Goal: Task Accomplishment & Management: Use online tool/utility

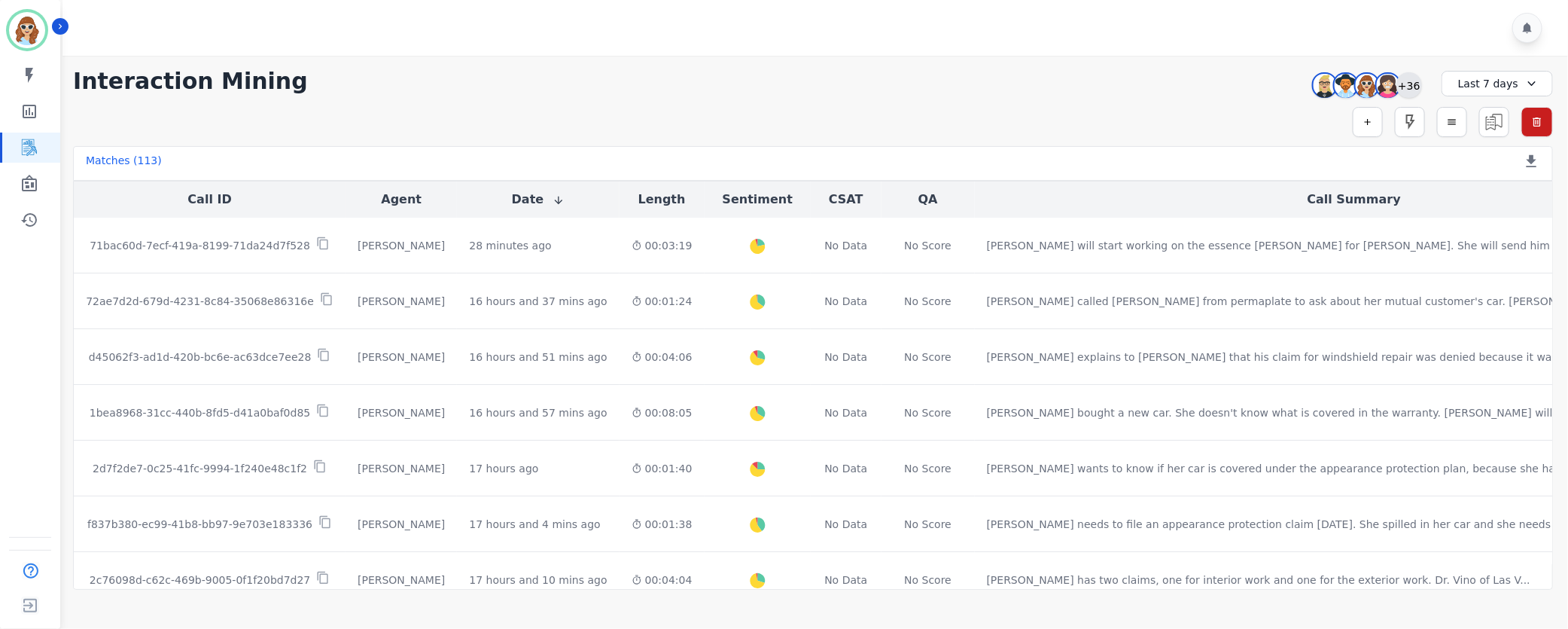
click at [1405, 88] on div "+36" at bounding box center [1409, 85] width 26 height 26
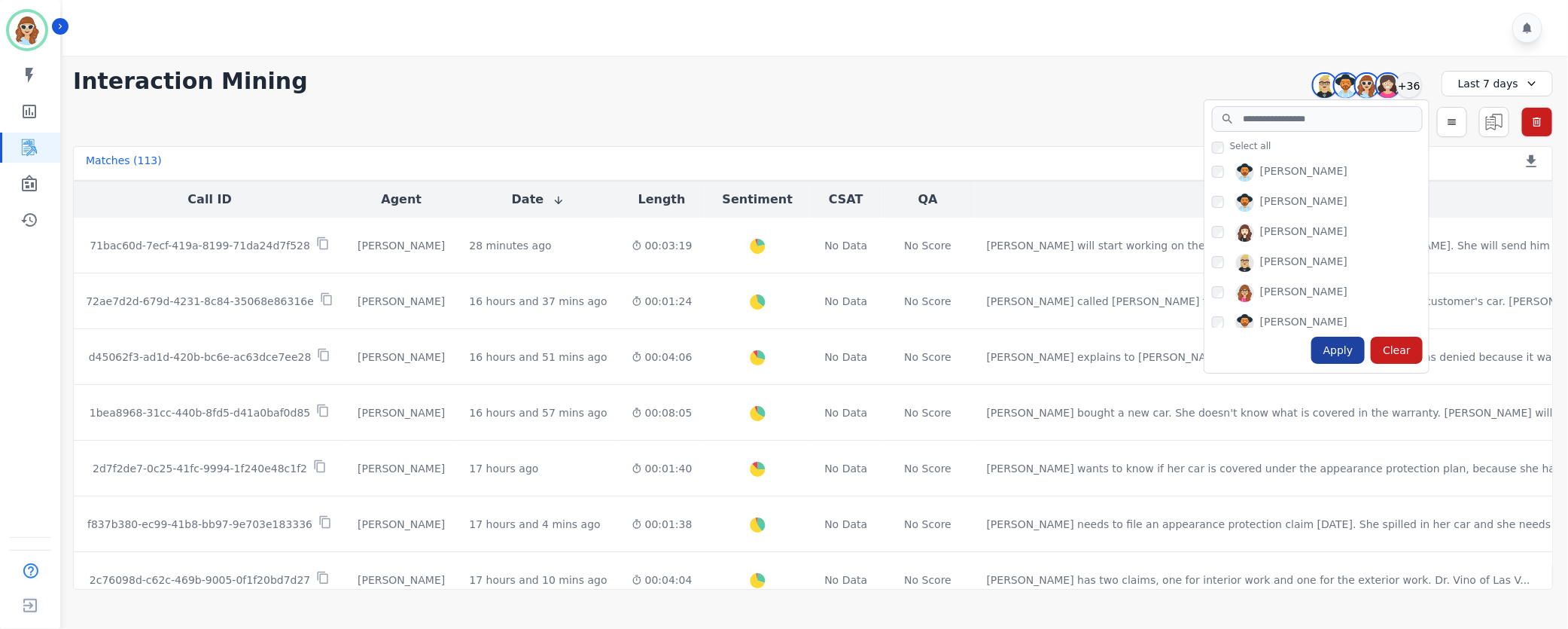
click at [1338, 349] on div "Apply" at bounding box center [1338, 350] width 54 height 27
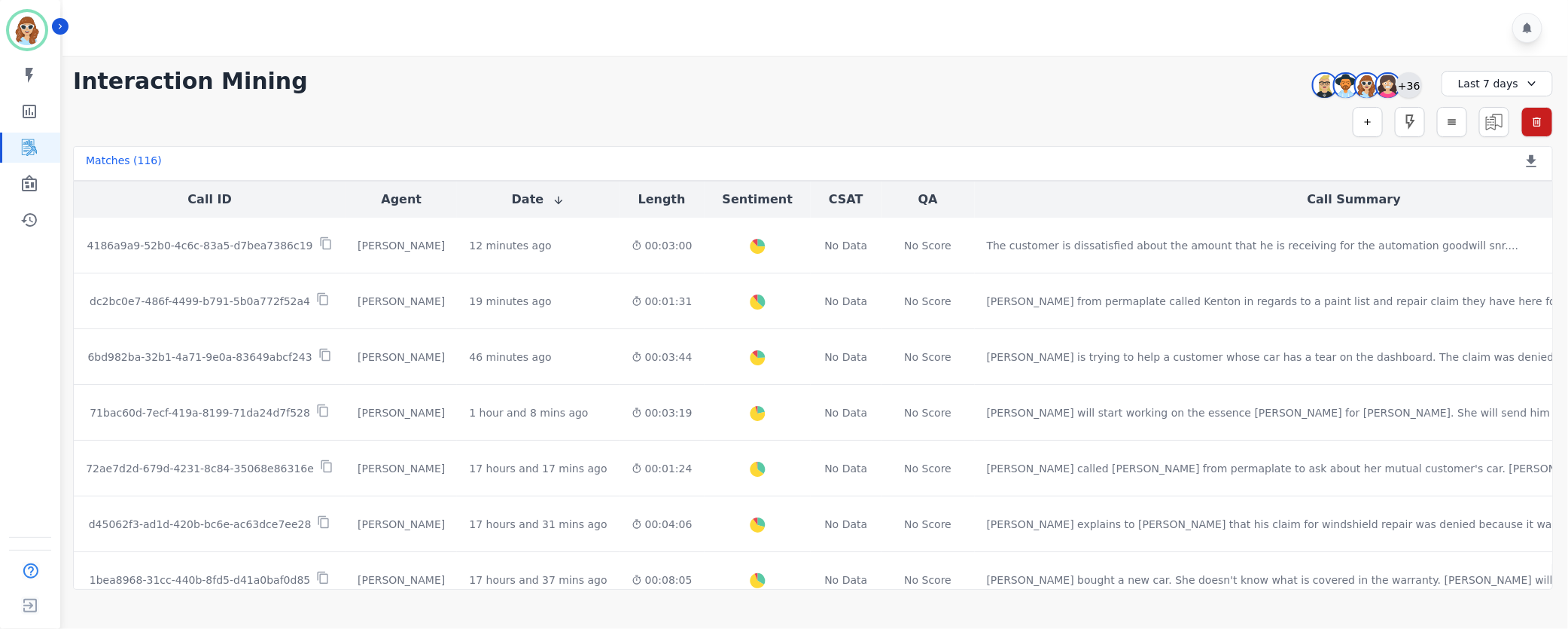
click at [1418, 85] on div "+36" at bounding box center [1409, 85] width 26 height 26
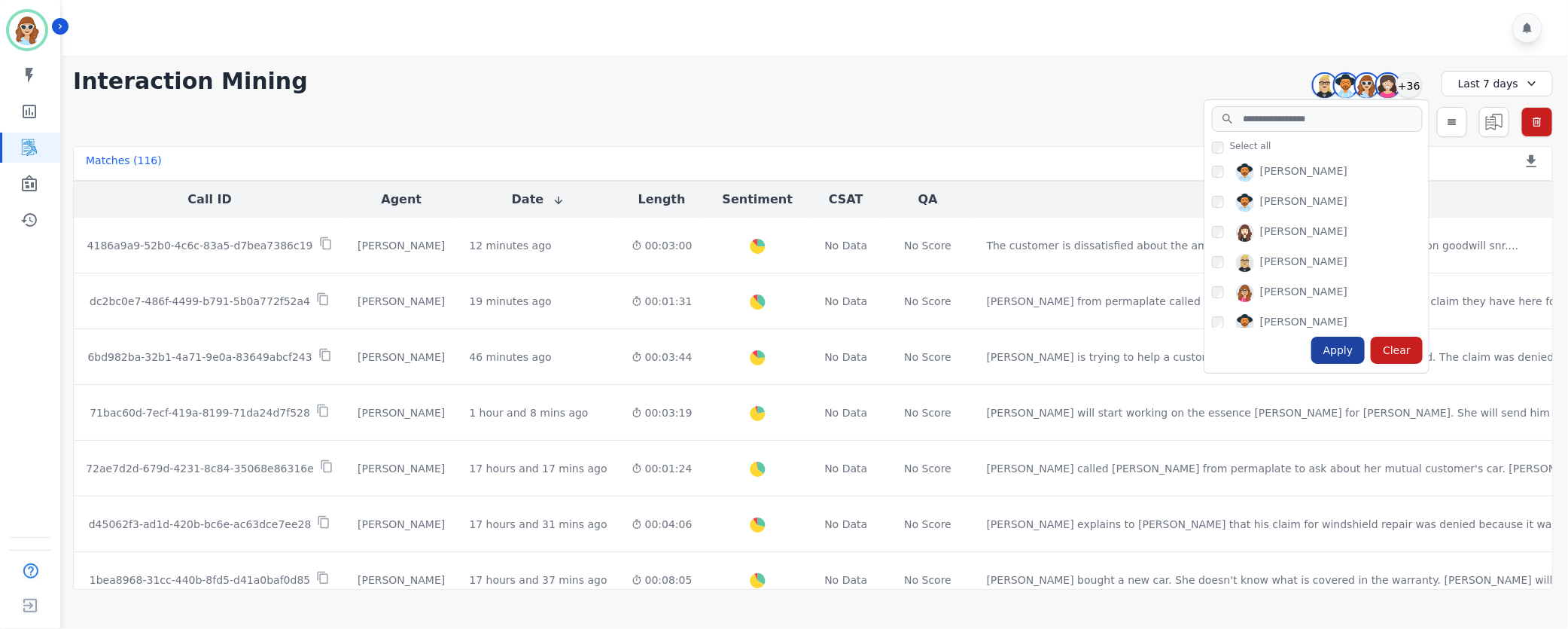
click at [1344, 348] on div "Apply" at bounding box center [1338, 350] width 54 height 27
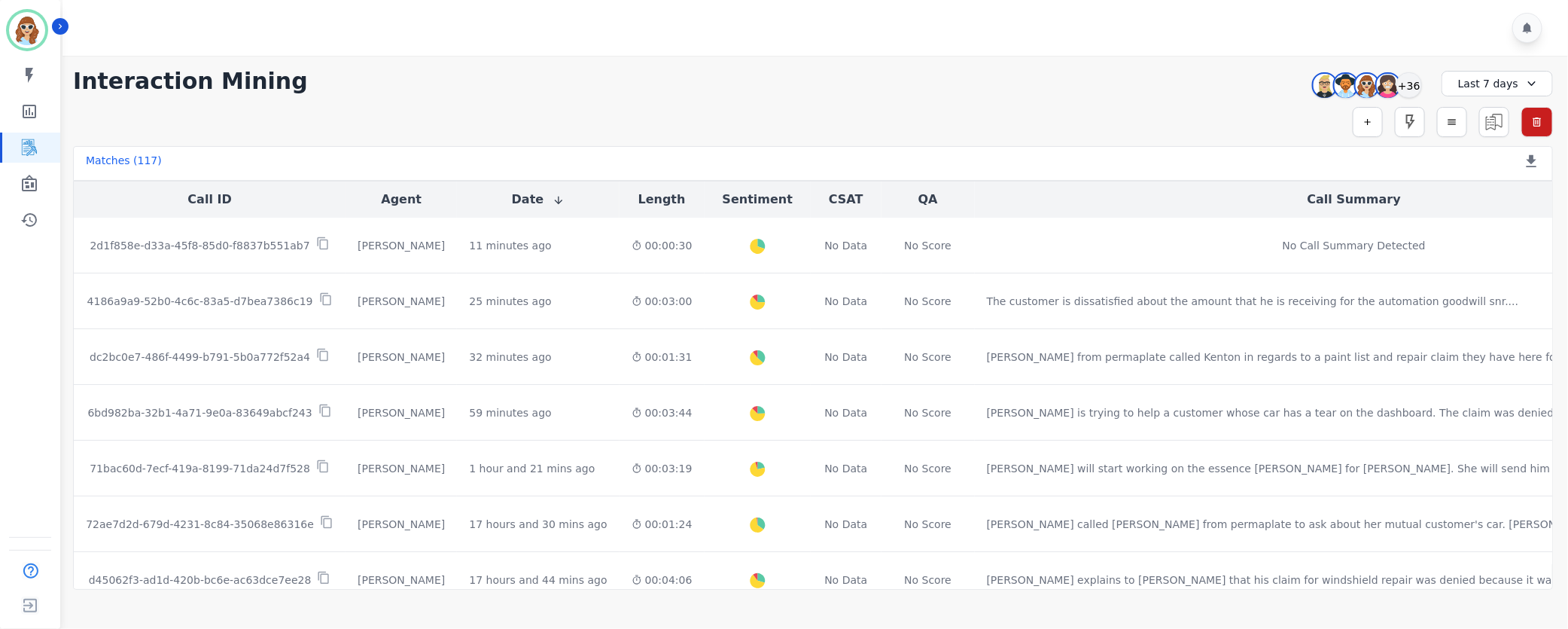
click at [1425, 85] on div "Audrey Waters Patience Mattingly Sadie Harrie Starlene Spencer +36" at bounding box center [1365, 85] width 130 height 28
click at [1412, 84] on div "+36" at bounding box center [1409, 85] width 26 height 26
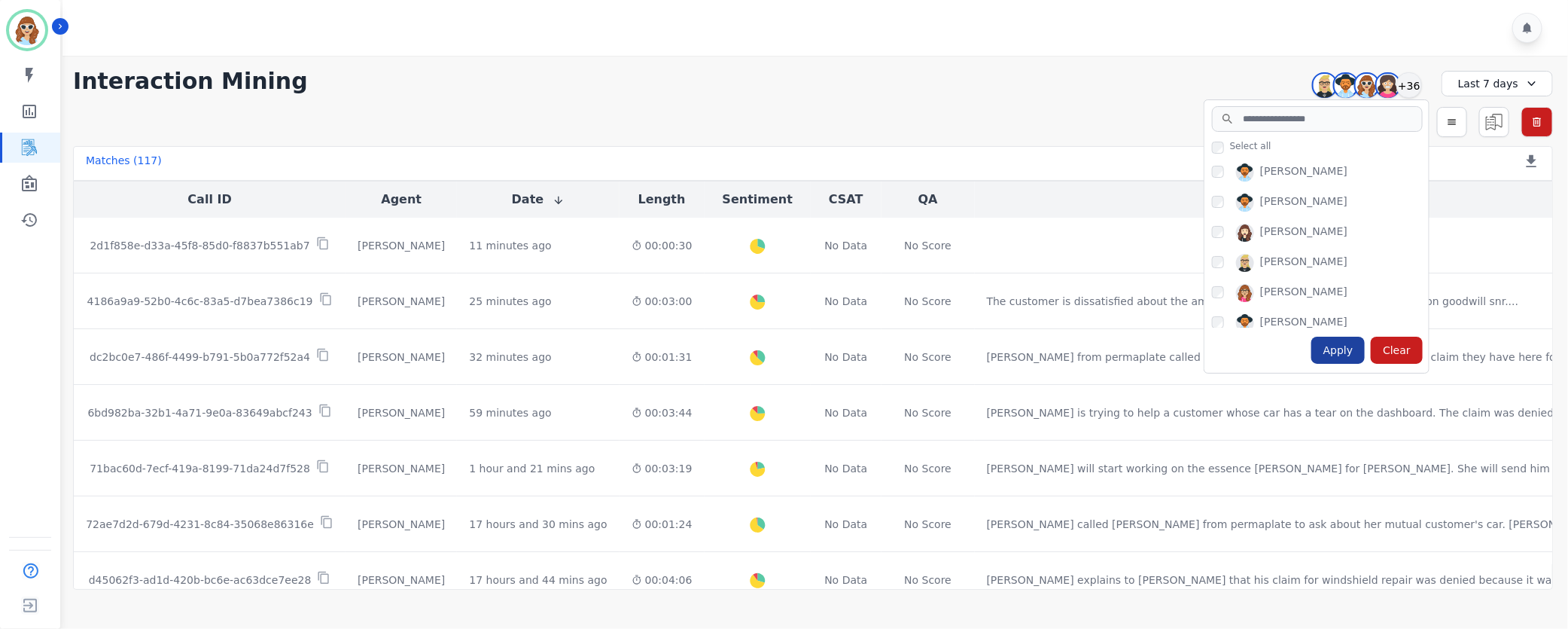
click at [1349, 348] on div "Apply" at bounding box center [1338, 350] width 54 height 27
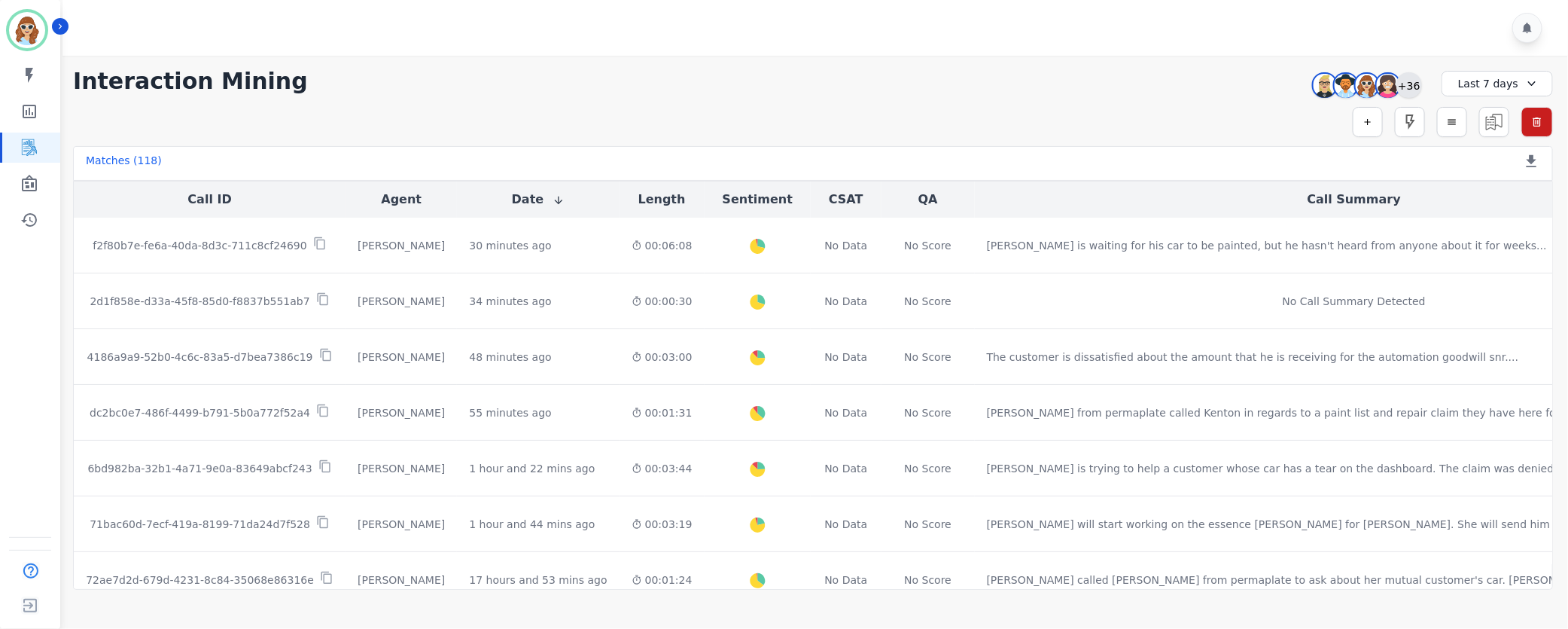
click at [1417, 86] on div "+36" at bounding box center [1409, 85] width 26 height 26
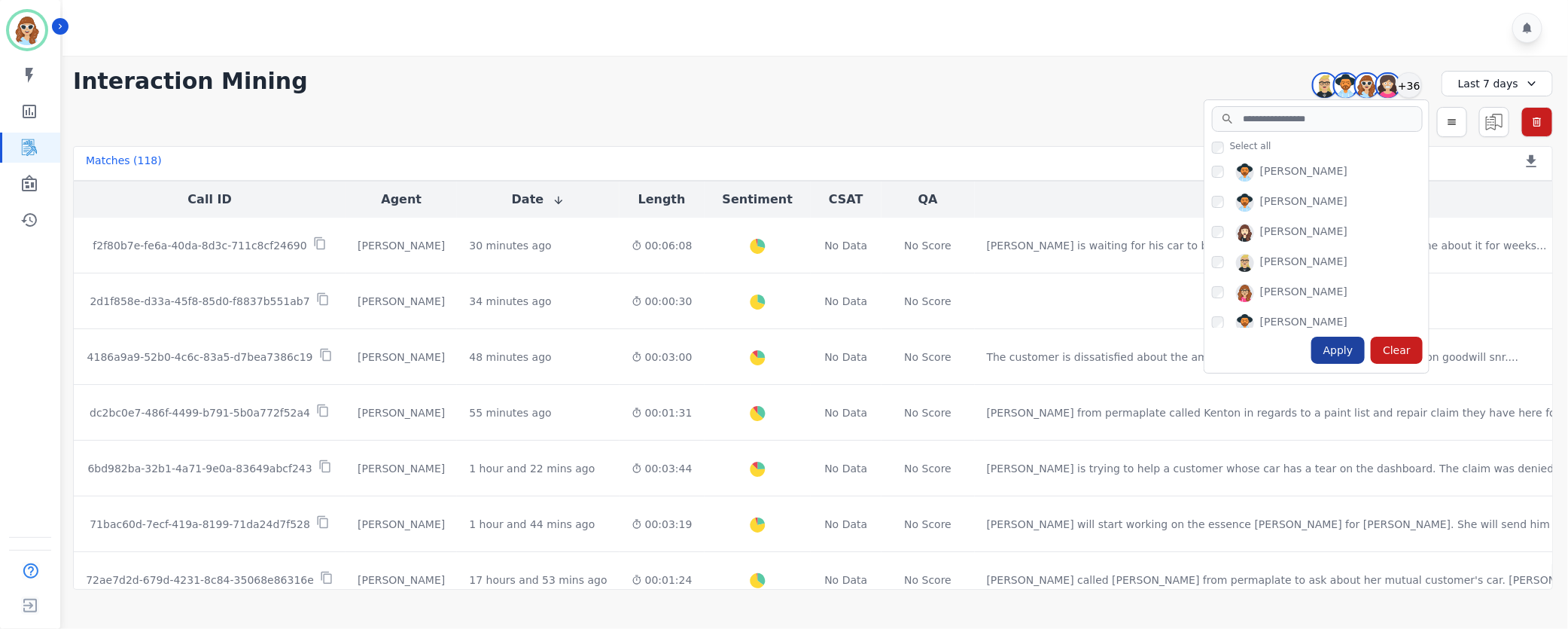
click at [1346, 356] on div "Apply" at bounding box center [1338, 350] width 54 height 27
